Goal: Information Seeking & Learning: Understand process/instructions

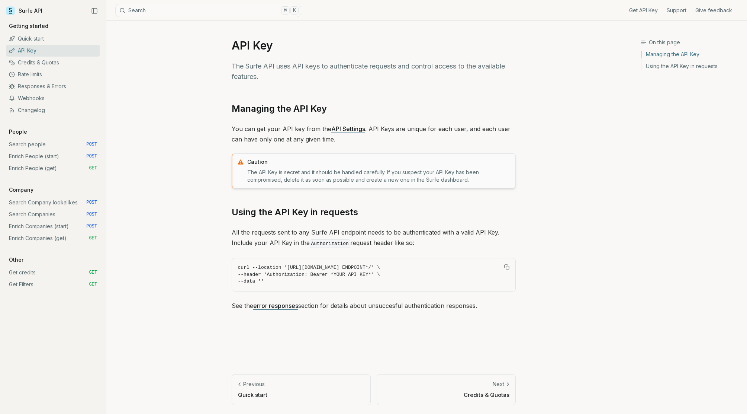
click at [45, 212] on link "Search Companies POST" at bounding box center [53, 214] width 94 height 12
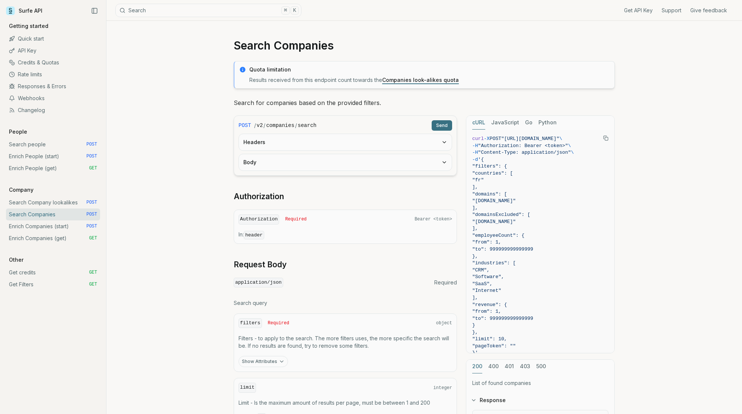
click at [155, 148] on div "Search Companies Quota limitation Results received from this endpoint count tow…" at bounding box center [423, 336] width 635 height 630
click at [39, 50] on link "API Key" at bounding box center [53, 51] width 94 height 12
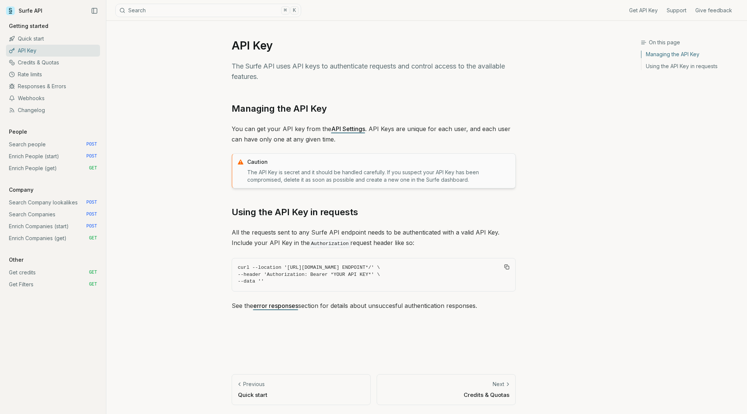
click at [183, 135] on div "On this page Managing the API Key API Key The Surfe API uses API keys to authen…" at bounding box center [373, 217] width 534 height 393
click at [40, 213] on link "Search Companies POST" at bounding box center [53, 214] width 94 height 12
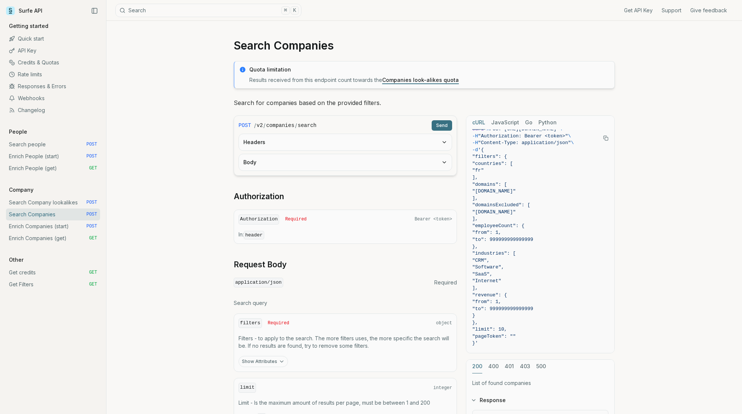
click at [45, 204] on link "Search Company lookalikes POST" at bounding box center [53, 202] width 94 height 12
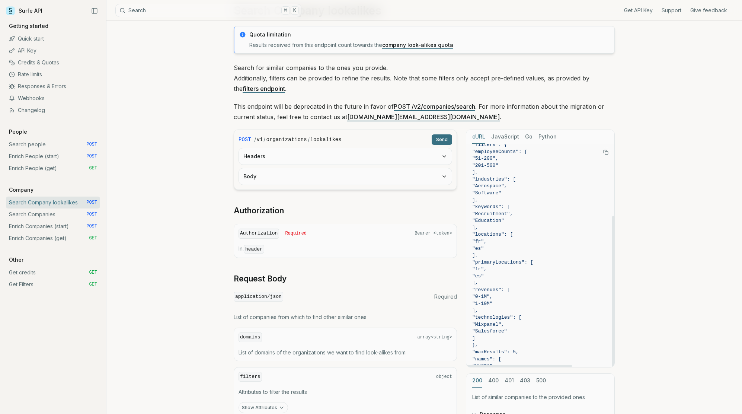
scroll to position [106, 0]
click at [44, 213] on link "Search Companies POST" at bounding box center [53, 214] width 94 height 12
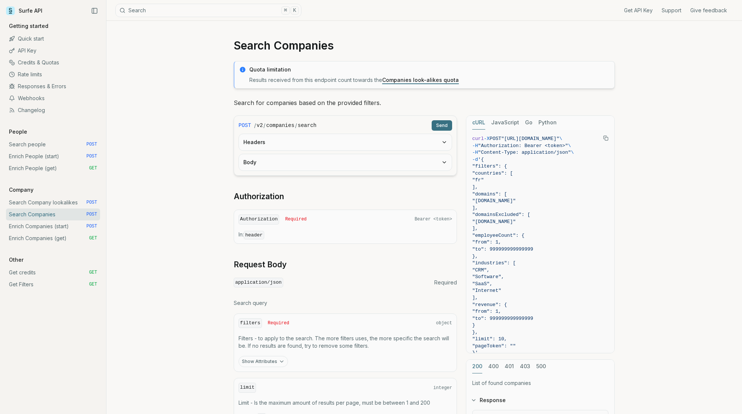
click at [59, 226] on link "Enrich Companies (start) POST" at bounding box center [53, 226] width 94 height 12
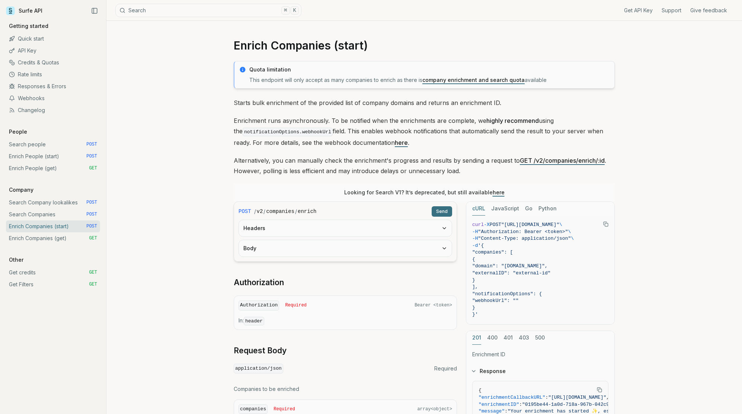
click at [56, 215] on link "Search Companies POST" at bounding box center [53, 214] width 94 height 12
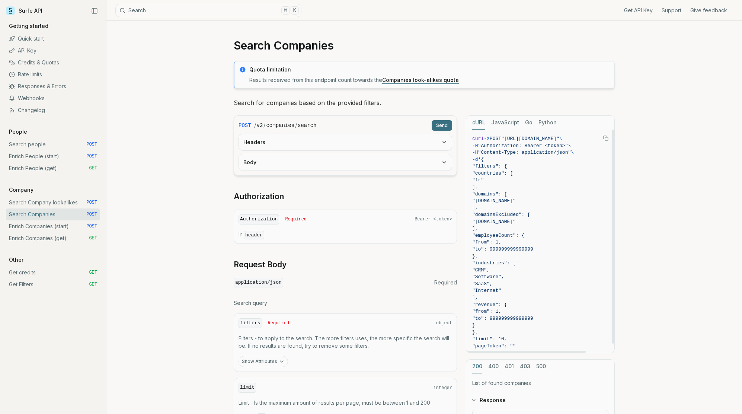
drag, startPoint x: 531, startPoint y: 351, endPoint x: 430, endPoint y: 342, distance: 100.8
click at [466, 350] on div at bounding box center [525, 351] width 119 height 2
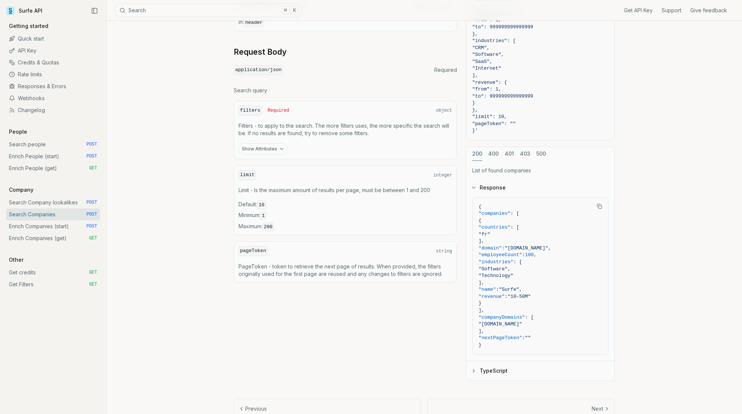
scroll to position [213, 0]
click at [270, 147] on button "Show Attributes" at bounding box center [262, 148] width 49 height 11
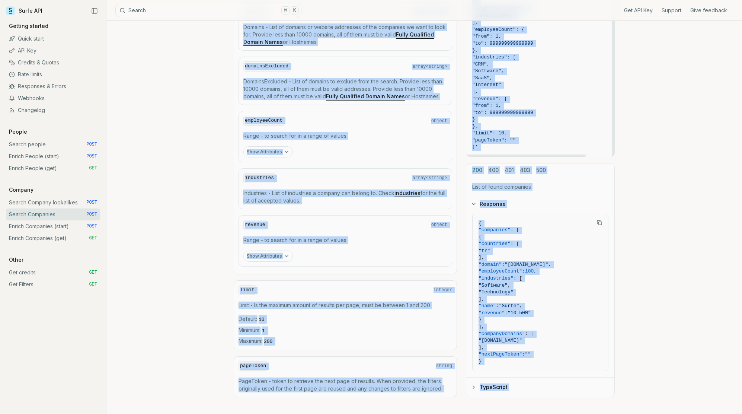
scroll to position [461, 0]
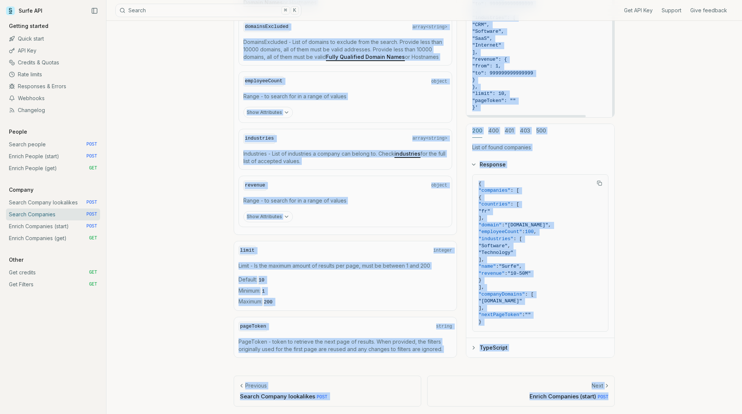
drag, startPoint x: 234, startPoint y: 44, endPoint x: 521, endPoint y: 463, distance: 508.6
copy article "Search Companies Quota limitation Results received from this endpoint count tow…"
